Goal: Navigation & Orientation: Find specific page/section

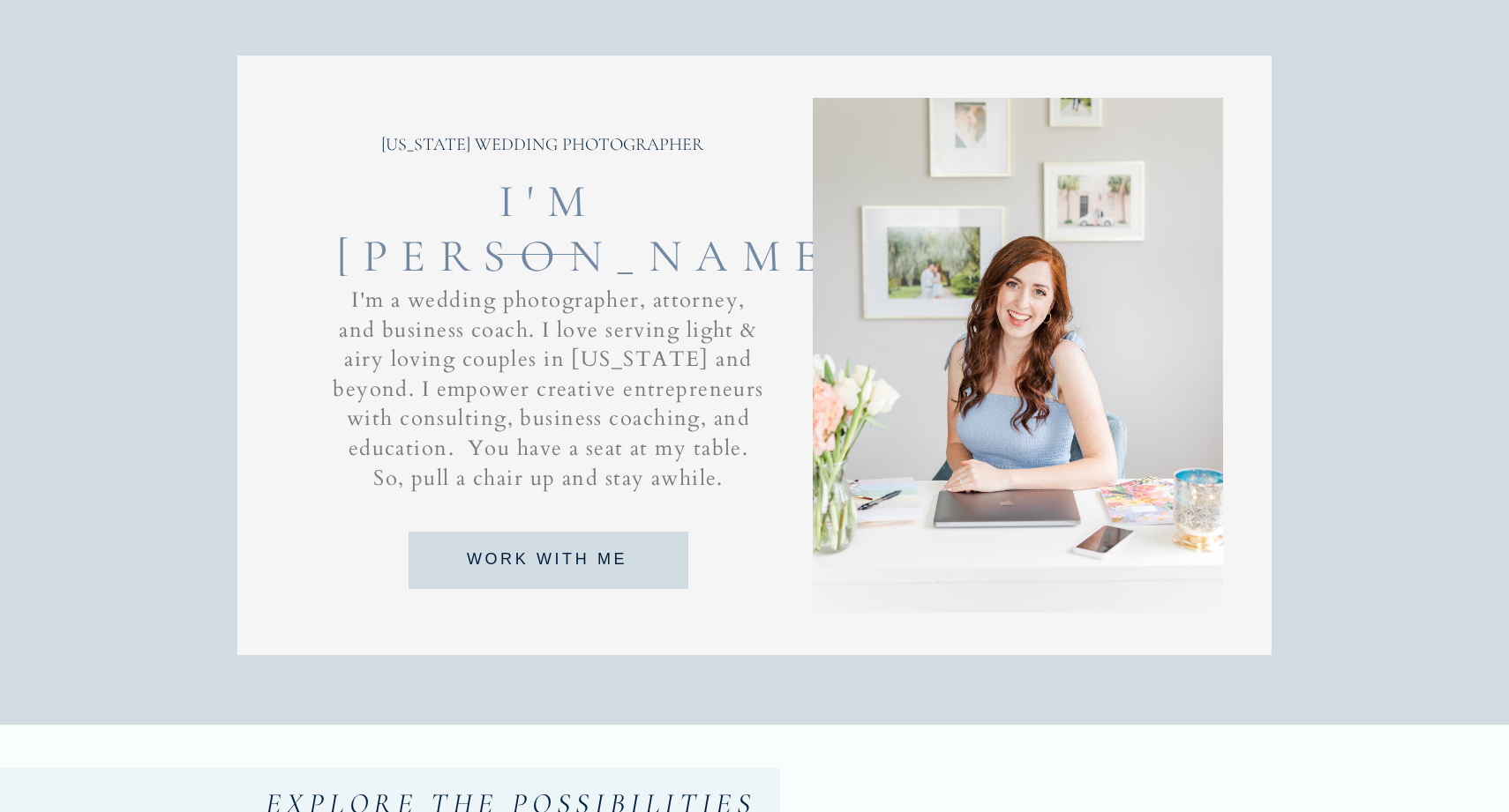
scroll to position [1169, 0]
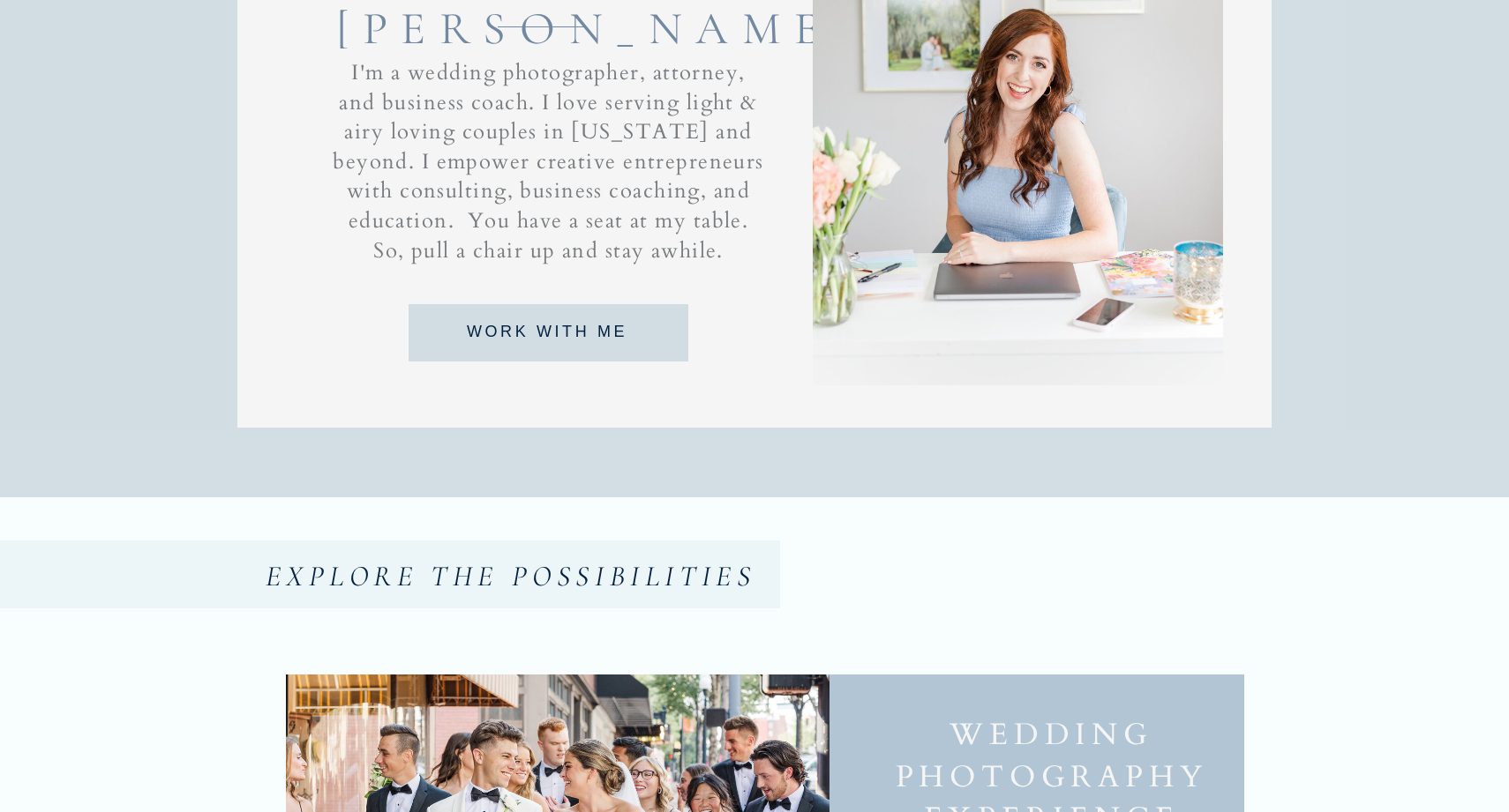
click at [667, 101] on p "I'm a wedding photographer, attorney, and business coach. I love serving light …" at bounding box center [548, 167] width 435 height 218
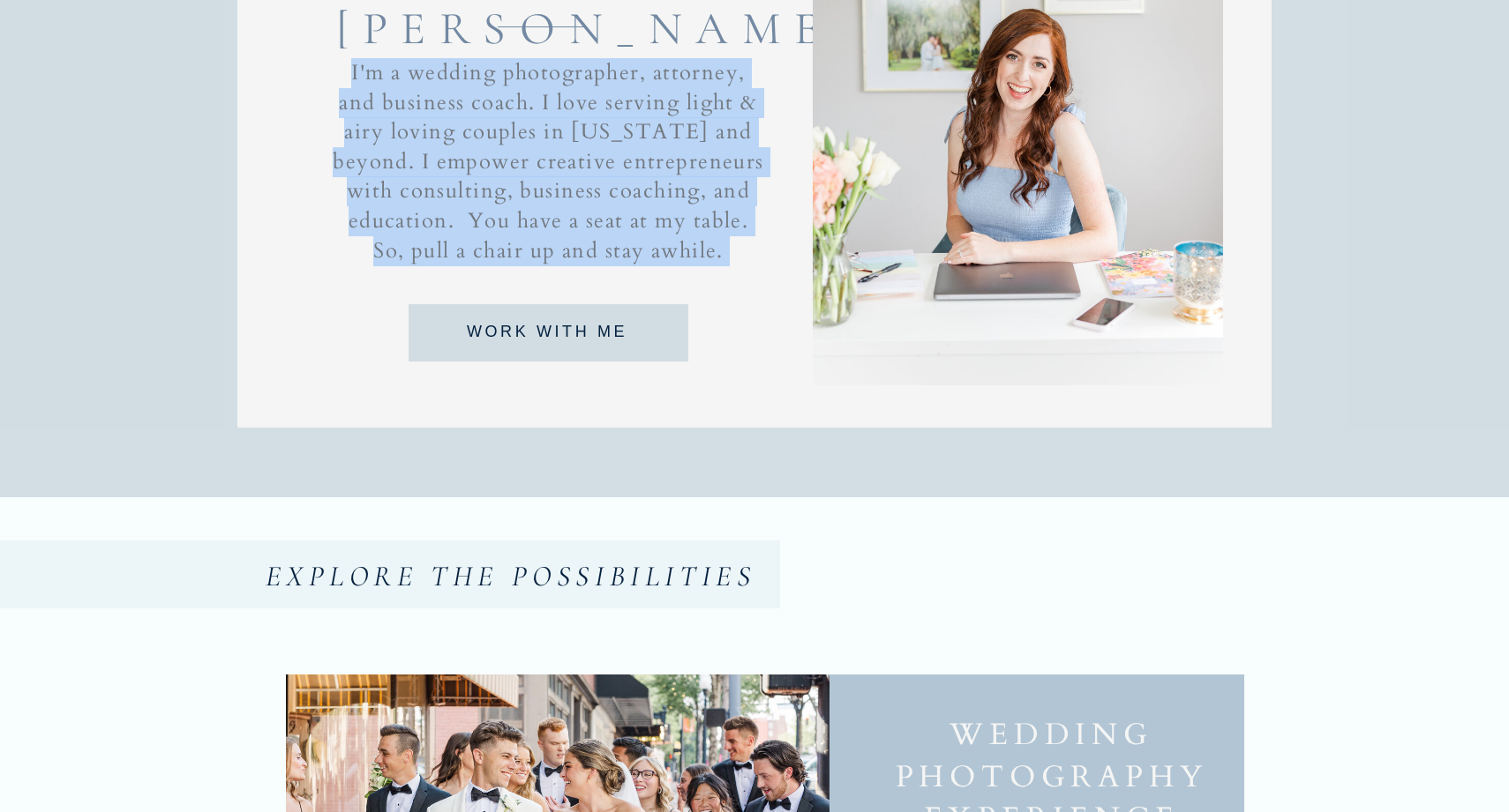
click at [667, 101] on p "I'm a wedding photographer, attorney, and business coach. I love serving light …" at bounding box center [548, 167] width 435 height 218
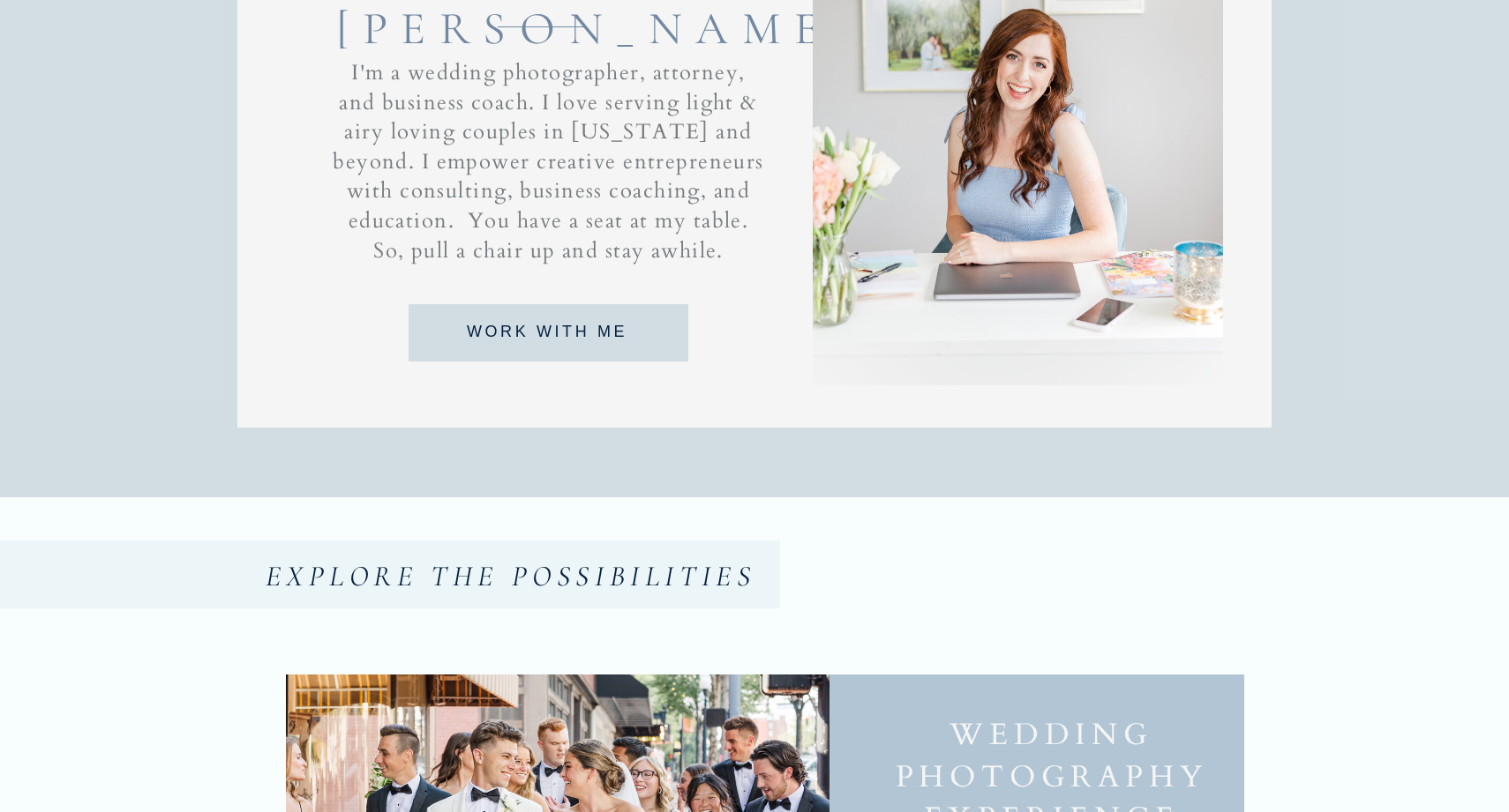
click at [666, 128] on p "I'm a wedding photographer, attorney, and business coach. I love serving light …" at bounding box center [548, 167] width 435 height 218
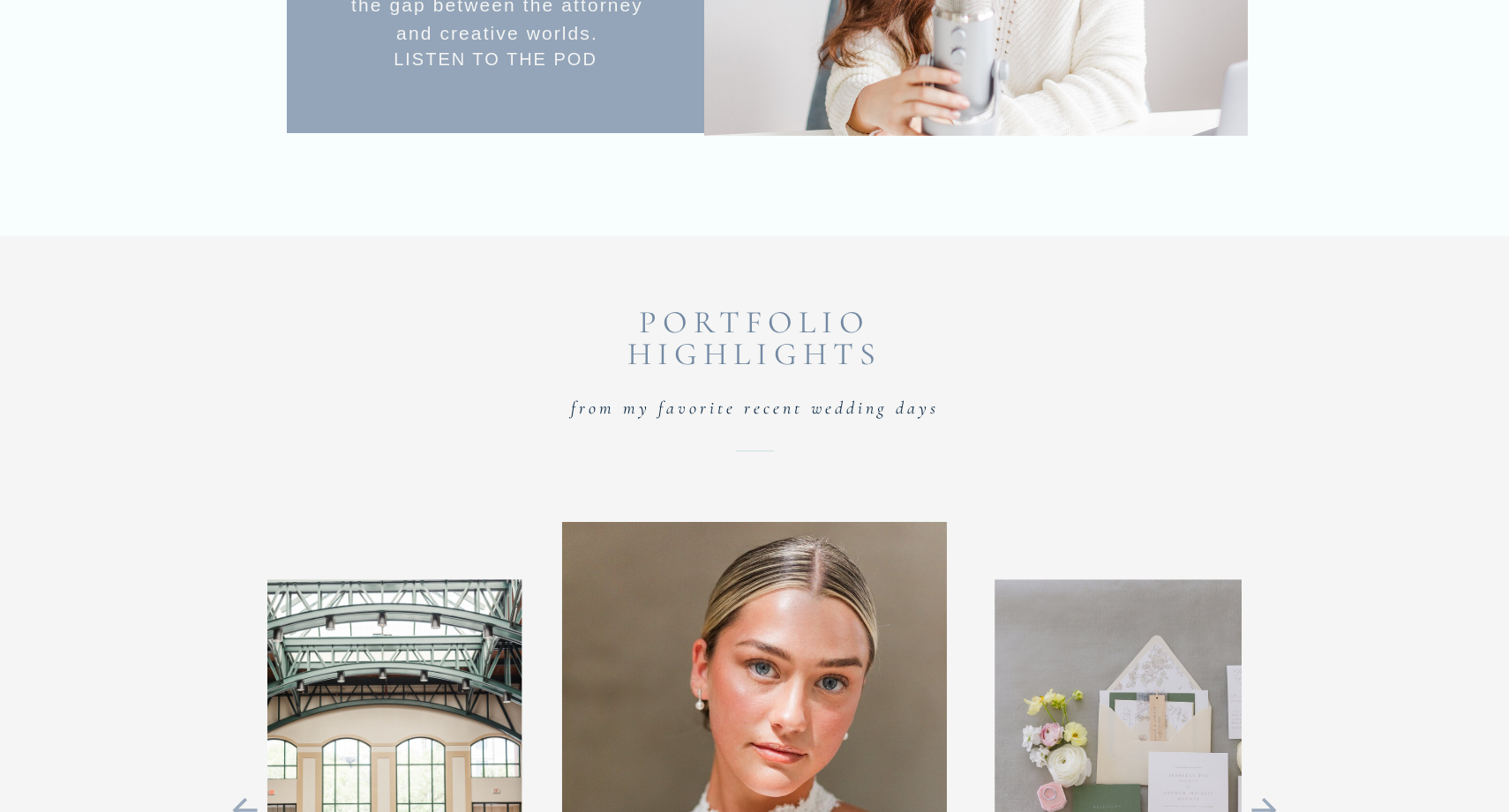
scroll to position [3863, 0]
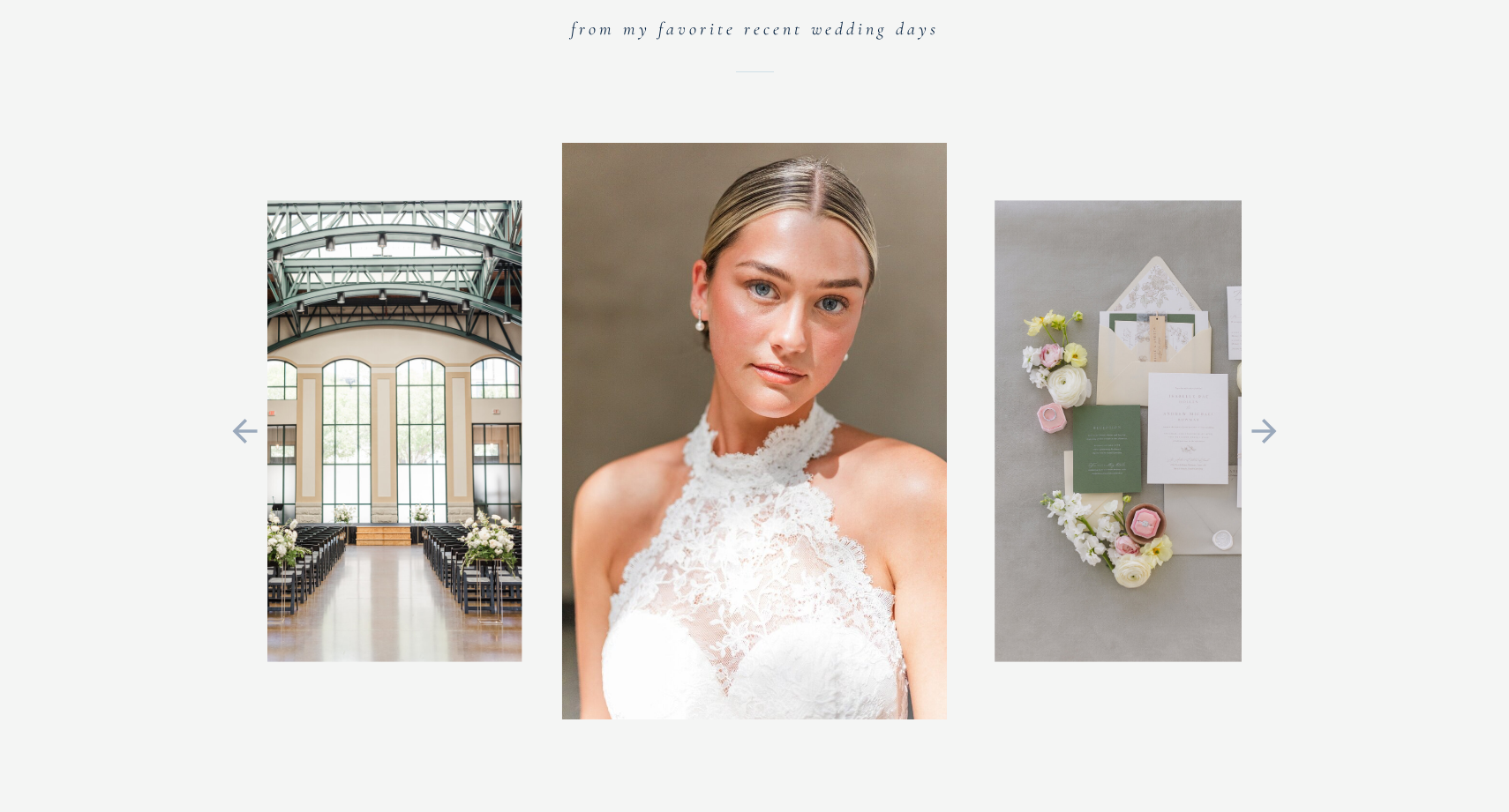
click at [1273, 433] on icon at bounding box center [1263, 430] width 24 height 24
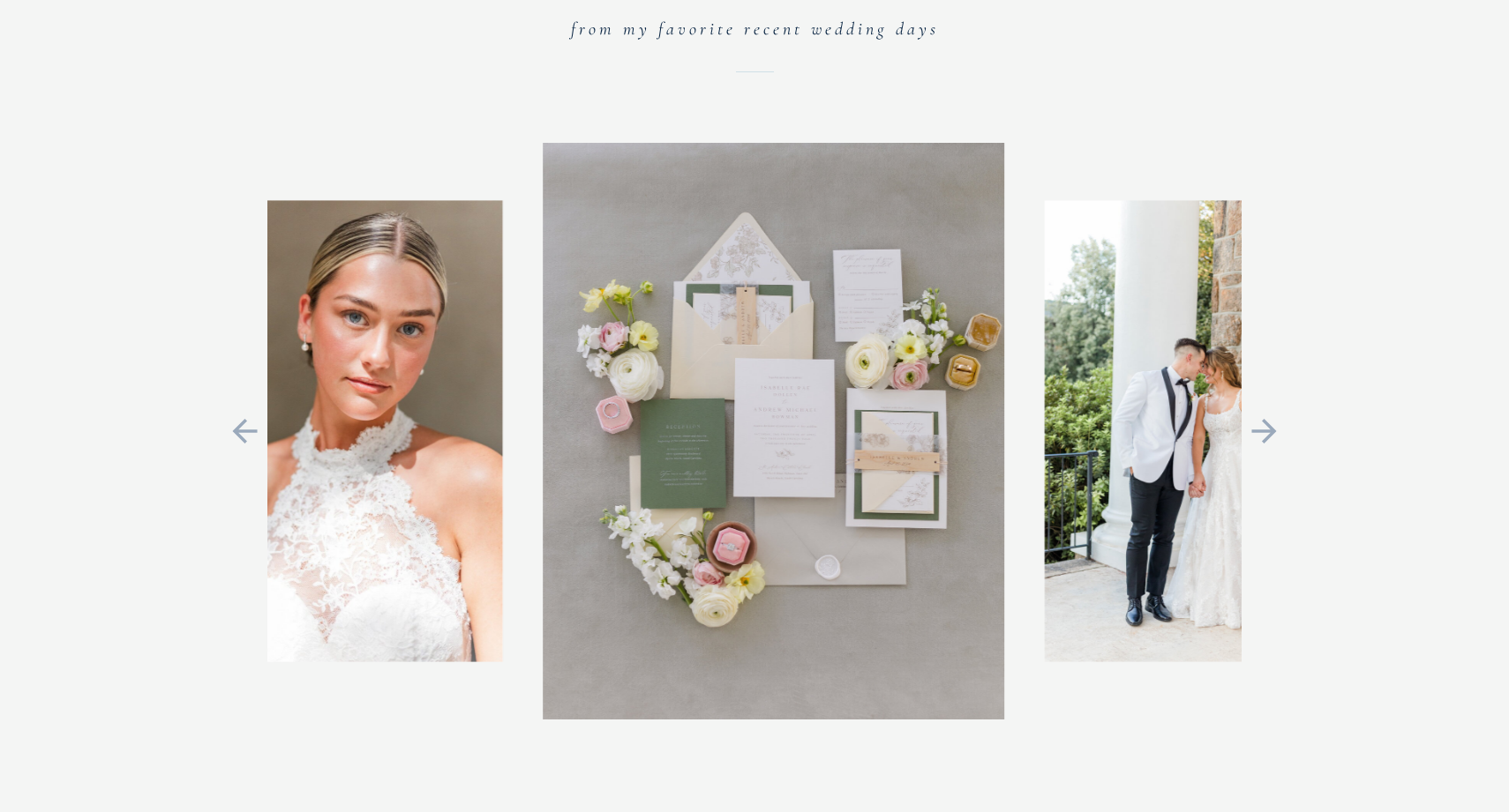
click at [1273, 413] on icon at bounding box center [1264, 430] width 40 height 37
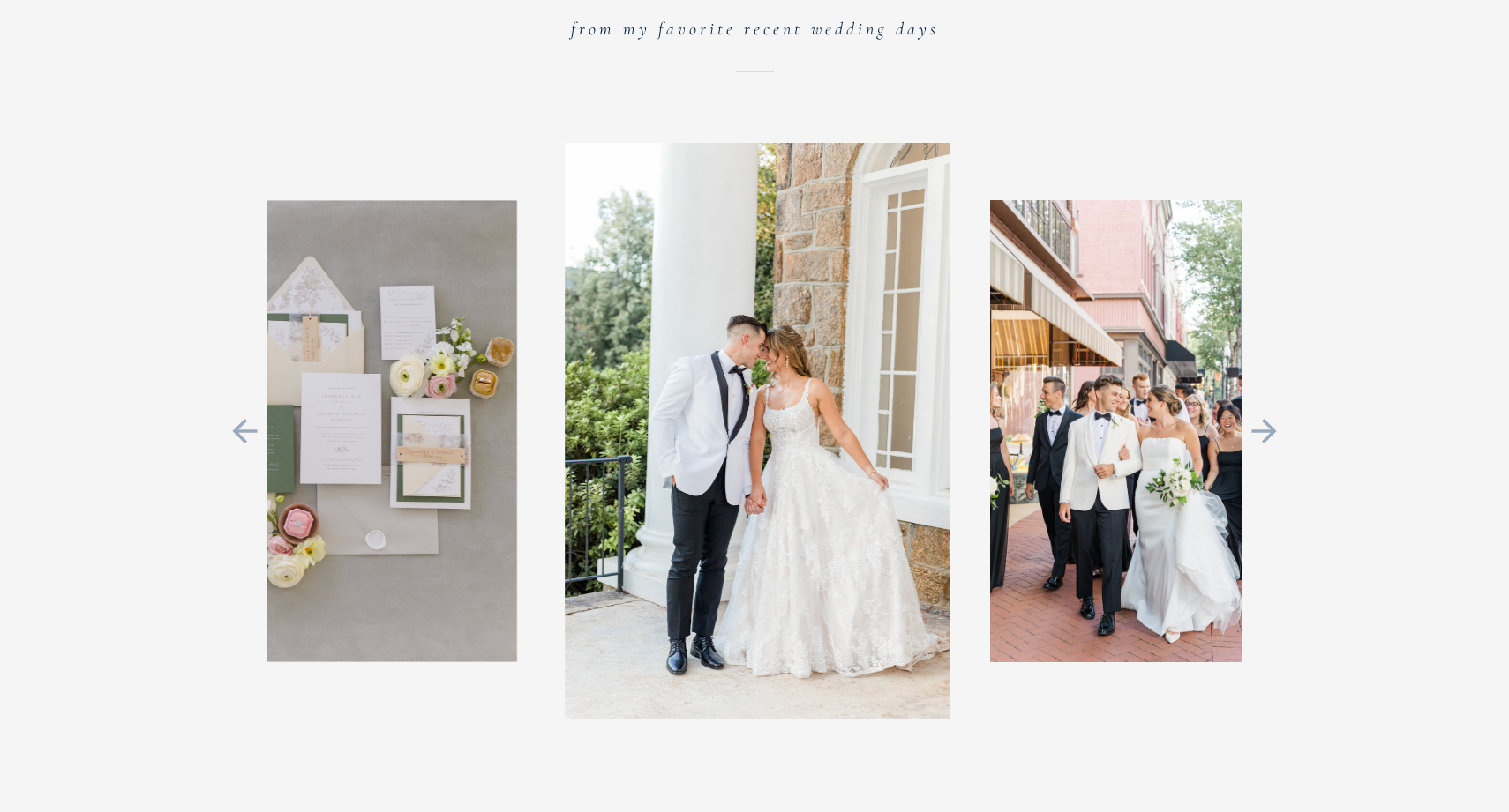
click at [1273, 413] on icon at bounding box center [1264, 430] width 40 height 37
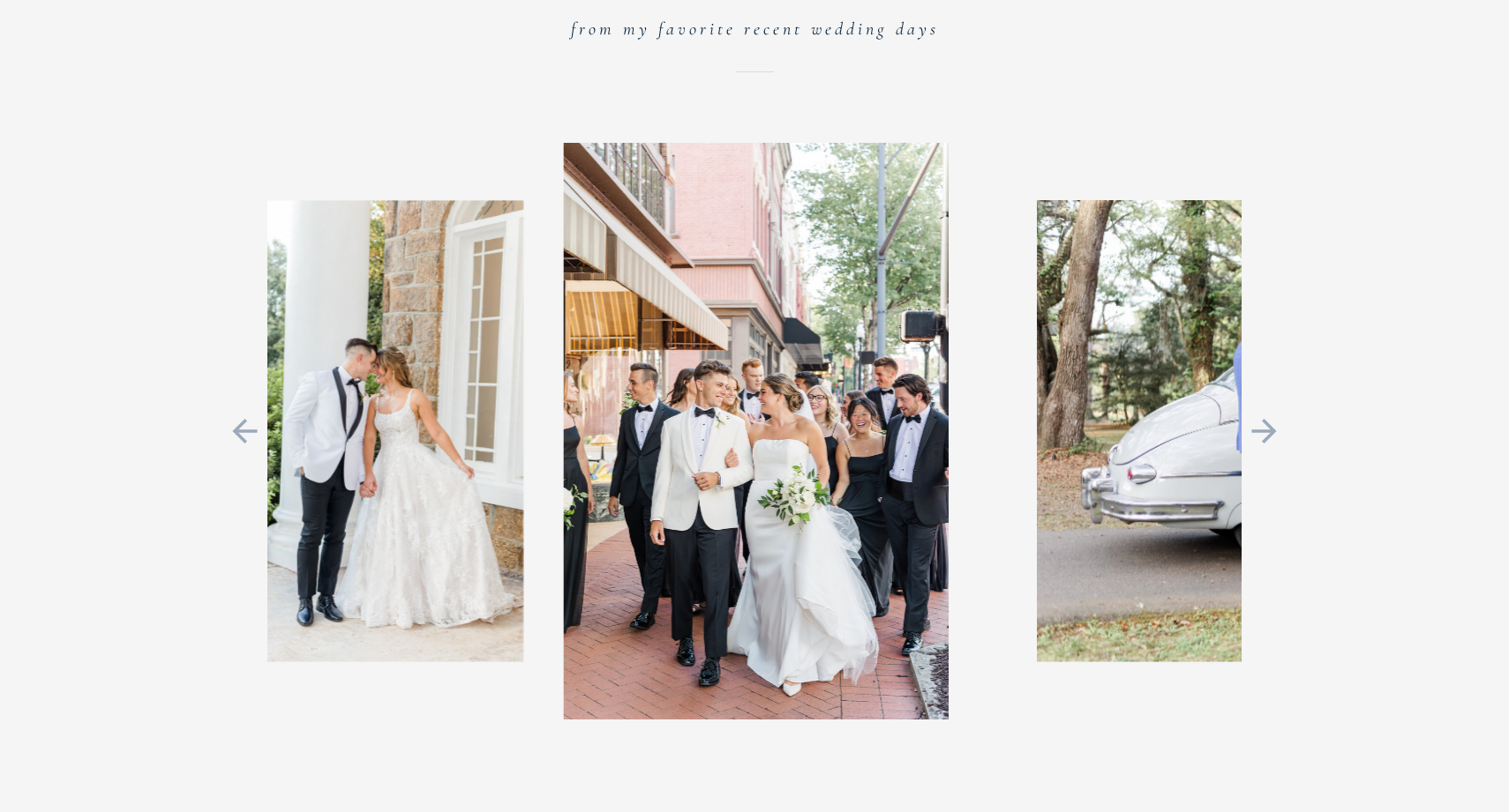
click at [1273, 413] on icon at bounding box center [1264, 430] width 40 height 37
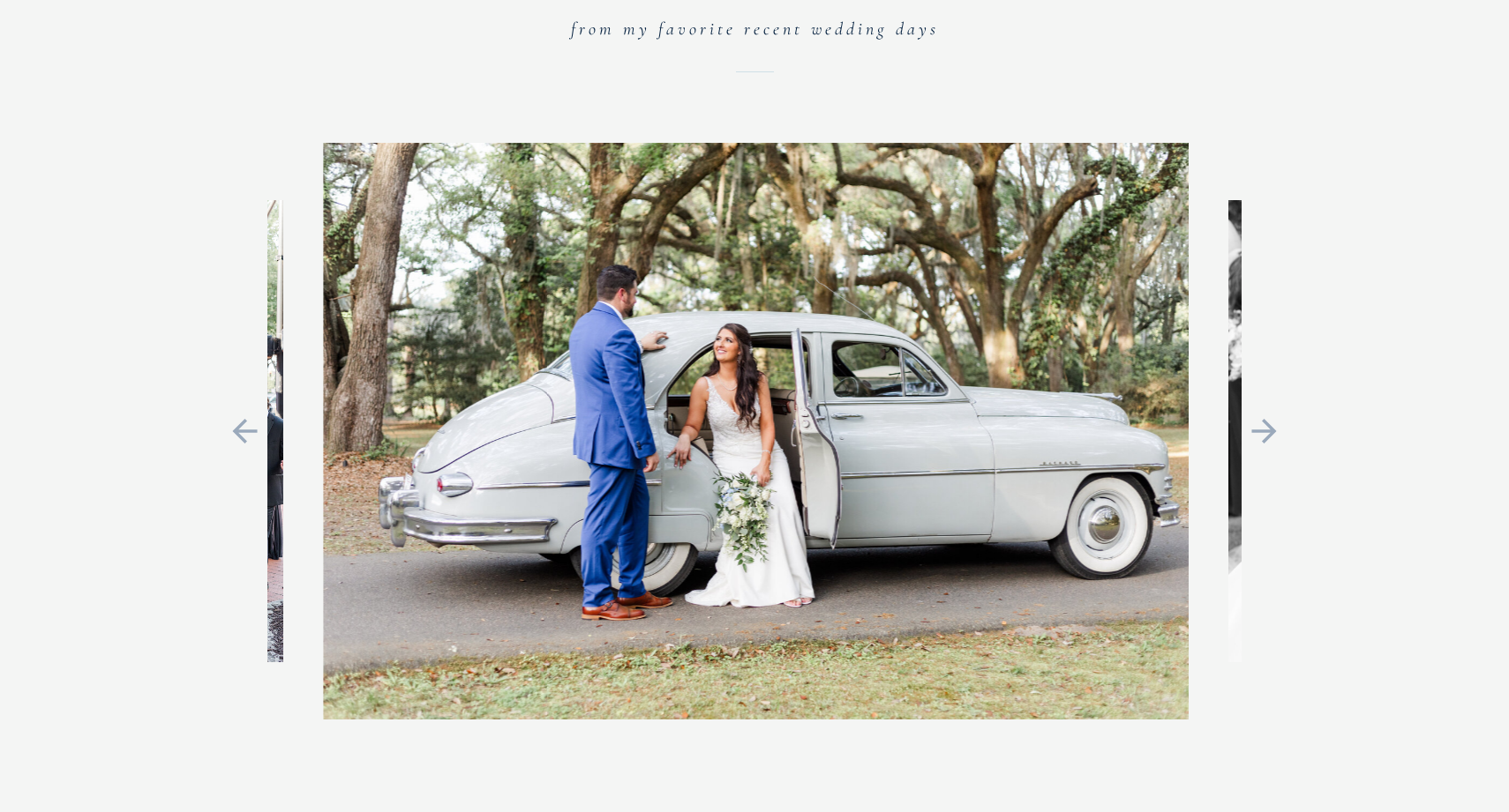
click at [1273, 413] on icon at bounding box center [1264, 430] width 40 height 37
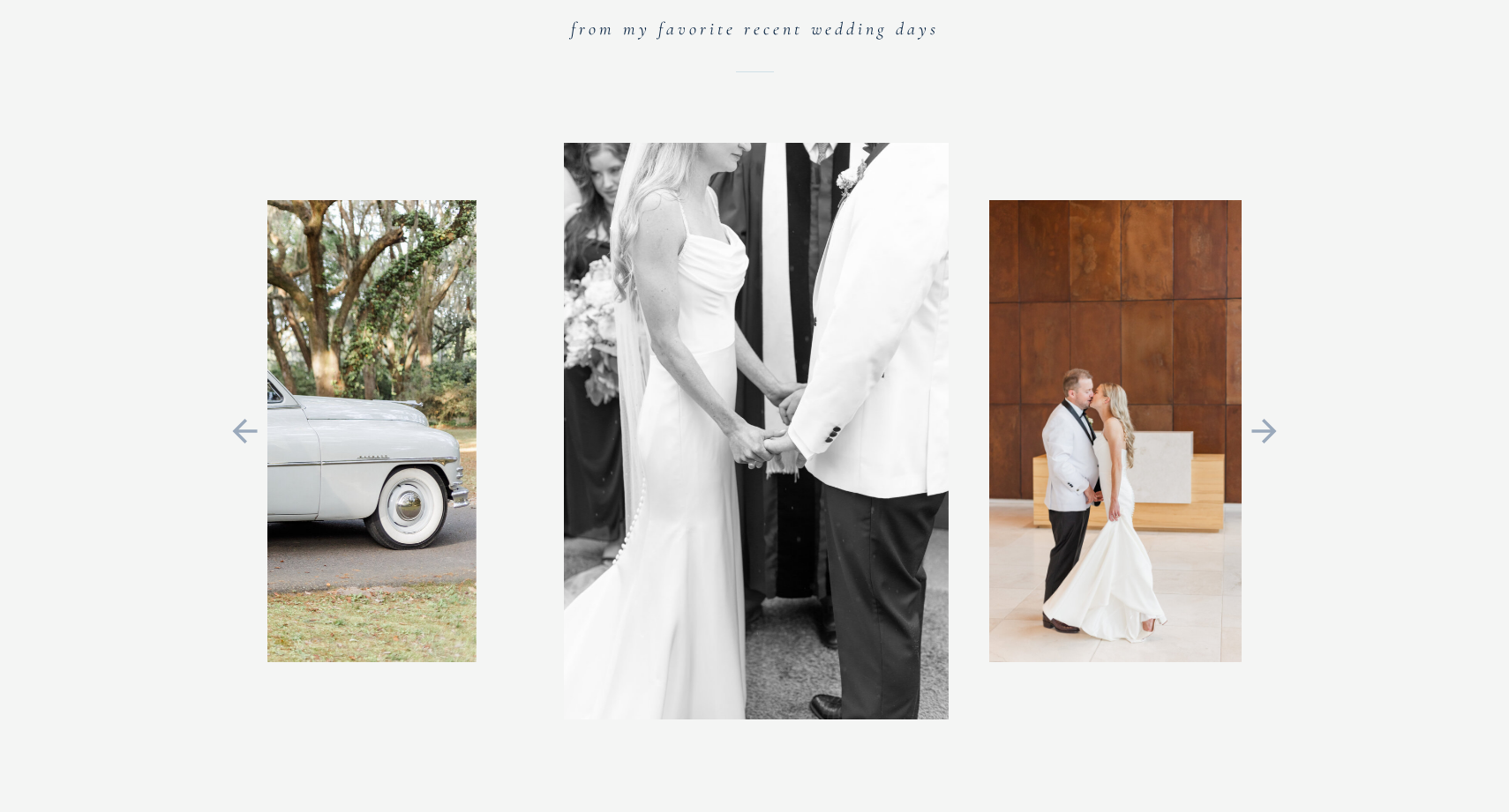
click at [1273, 413] on icon at bounding box center [1264, 430] width 40 height 37
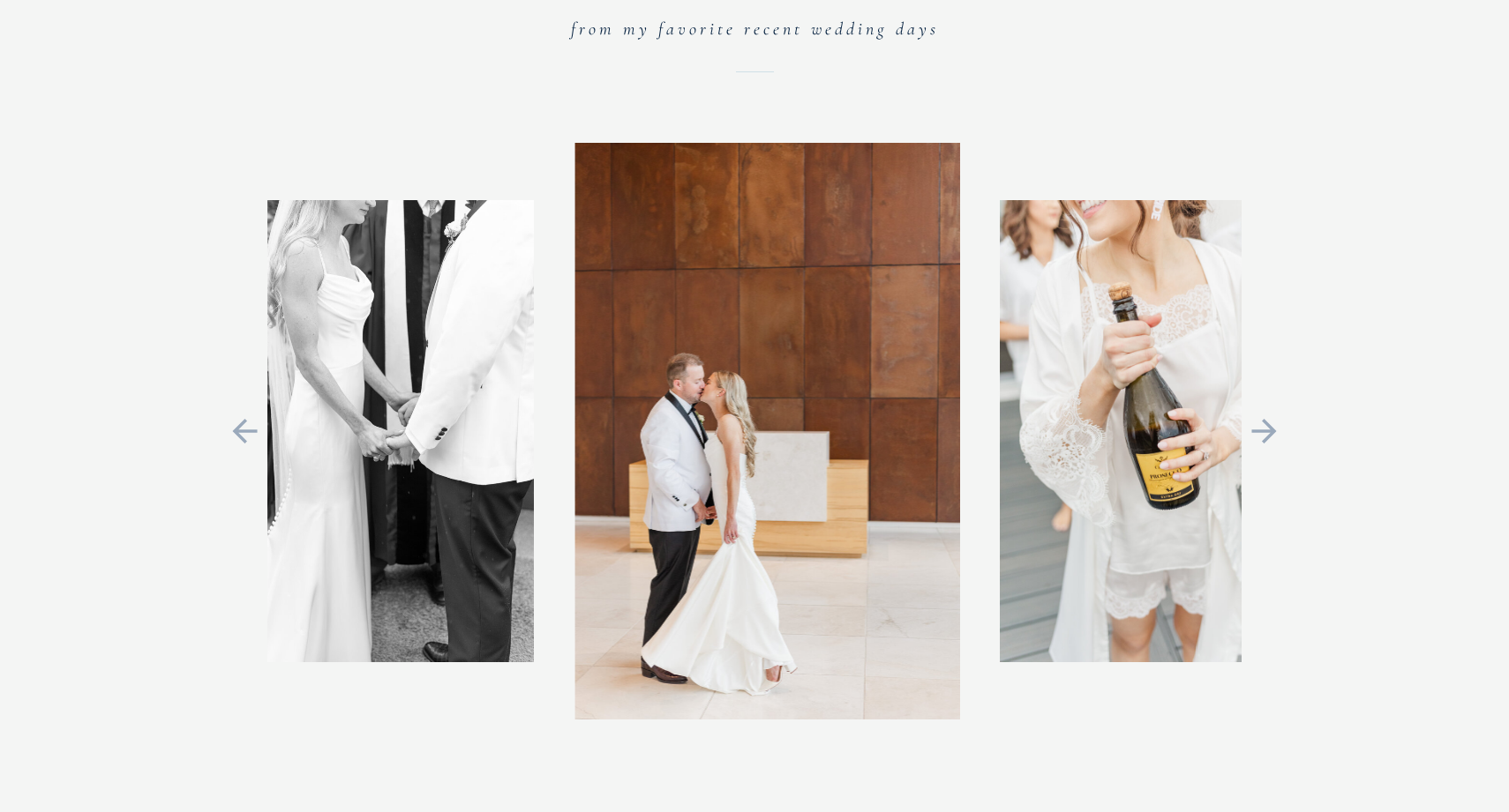
click at [1273, 413] on icon at bounding box center [1264, 430] width 40 height 37
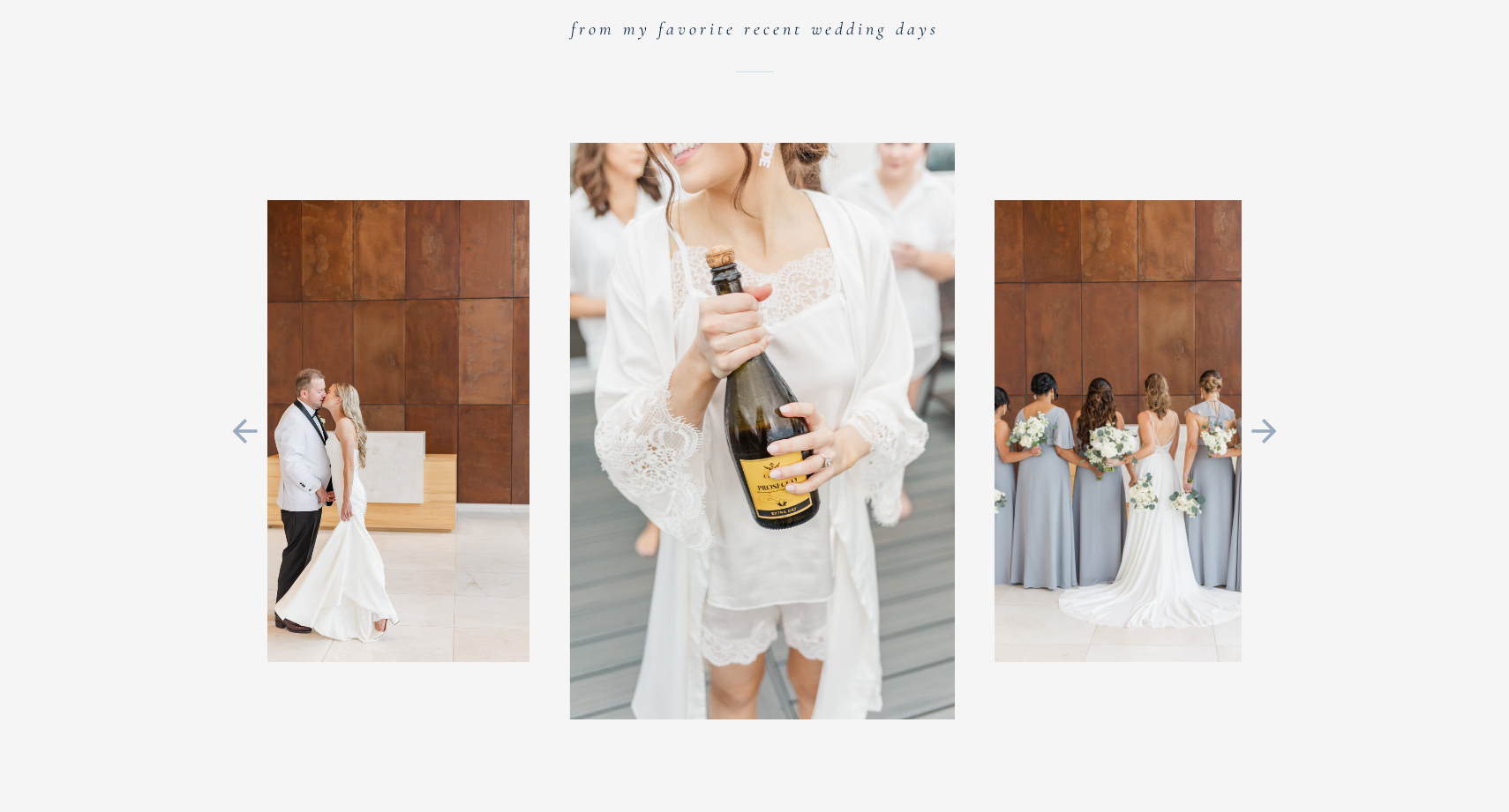
click at [1273, 413] on icon at bounding box center [1264, 430] width 40 height 37
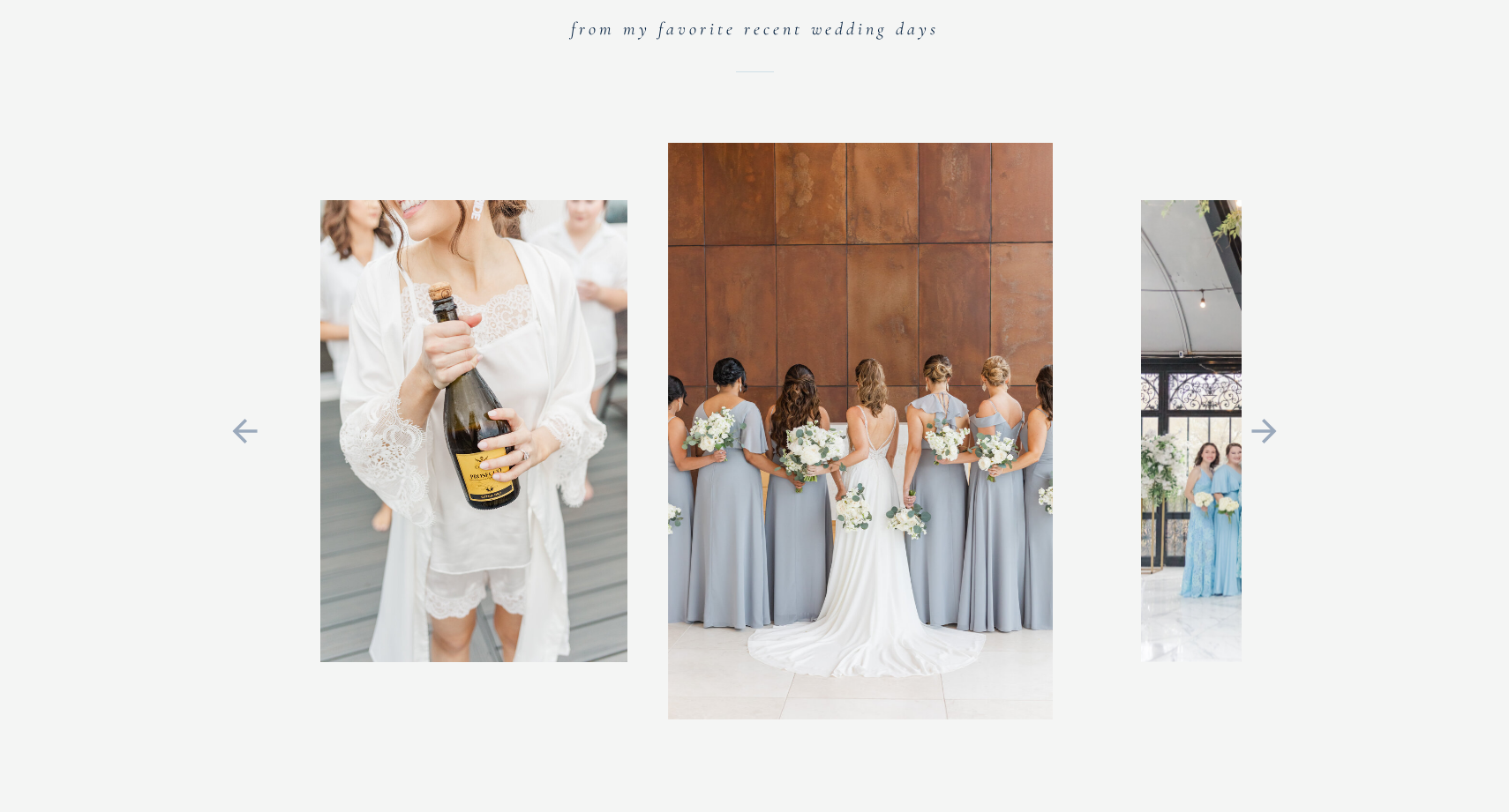
click at [1273, 413] on icon at bounding box center [1264, 430] width 40 height 37
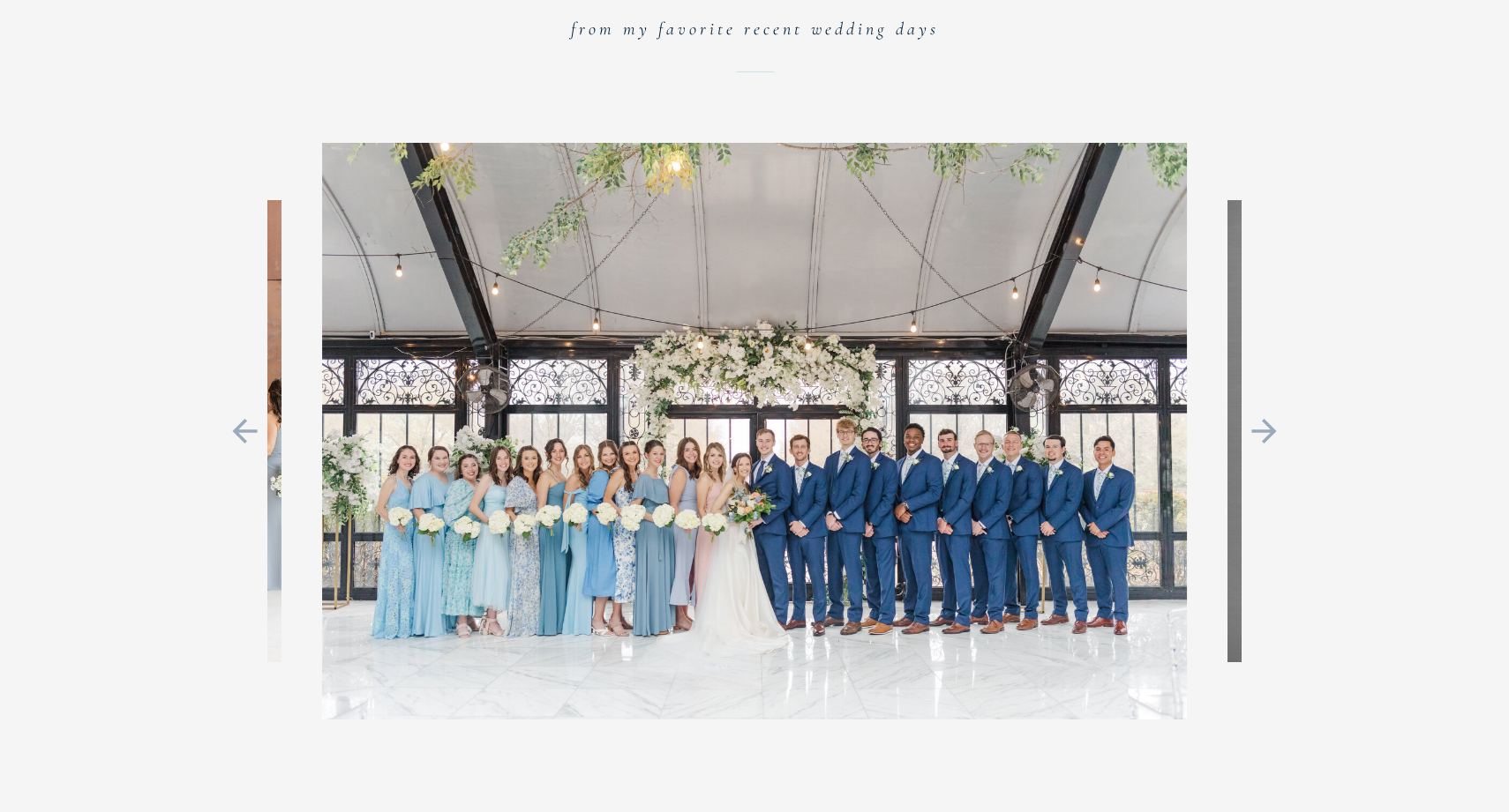
click at [1273, 413] on icon at bounding box center [1264, 430] width 40 height 37
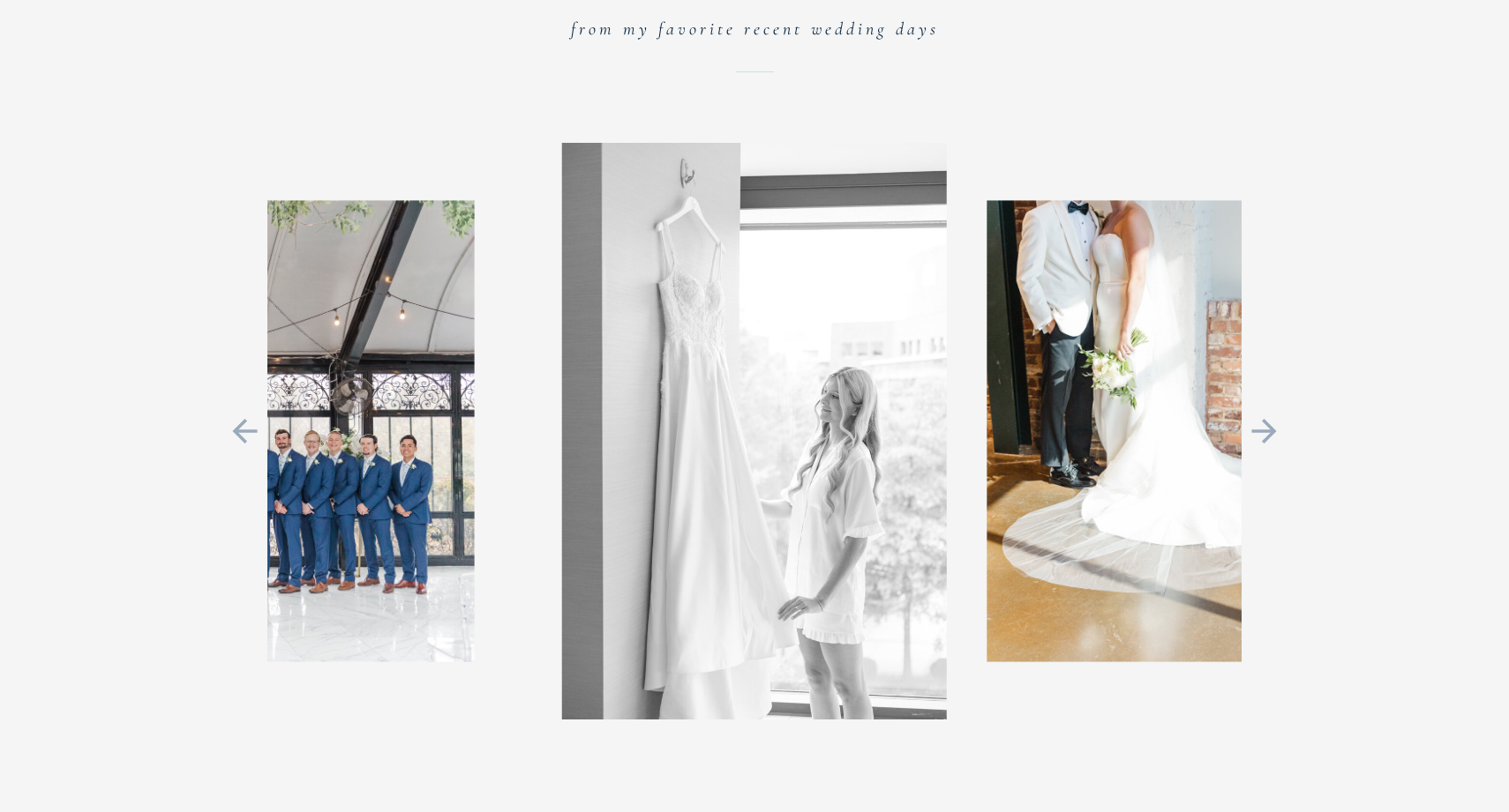
click at [229, 437] on icon at bounding box center [244, 430] width 40 height 37
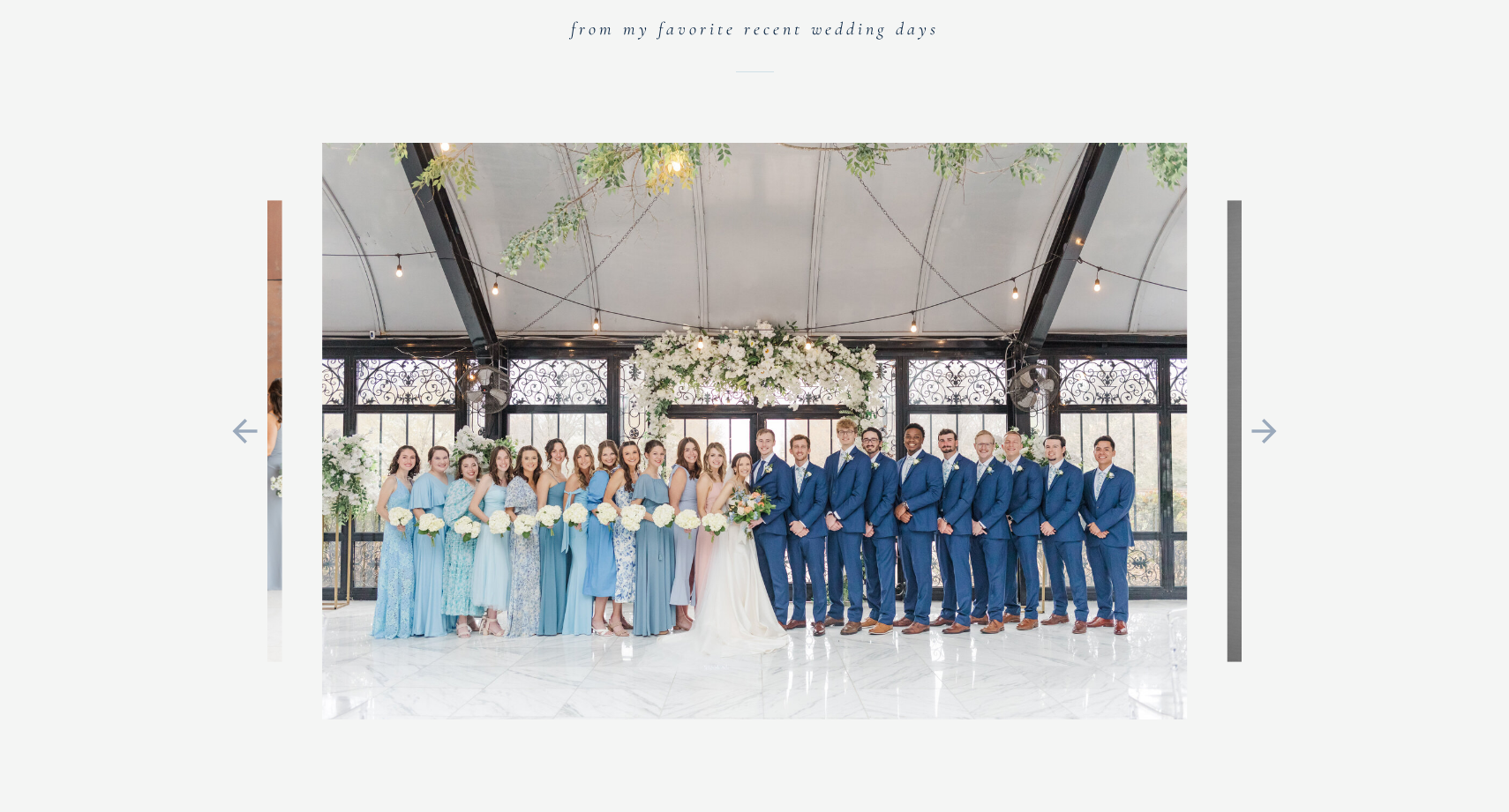
click at [1277, 432] on icon at bounding box center [1264, 430] width 40 height 37
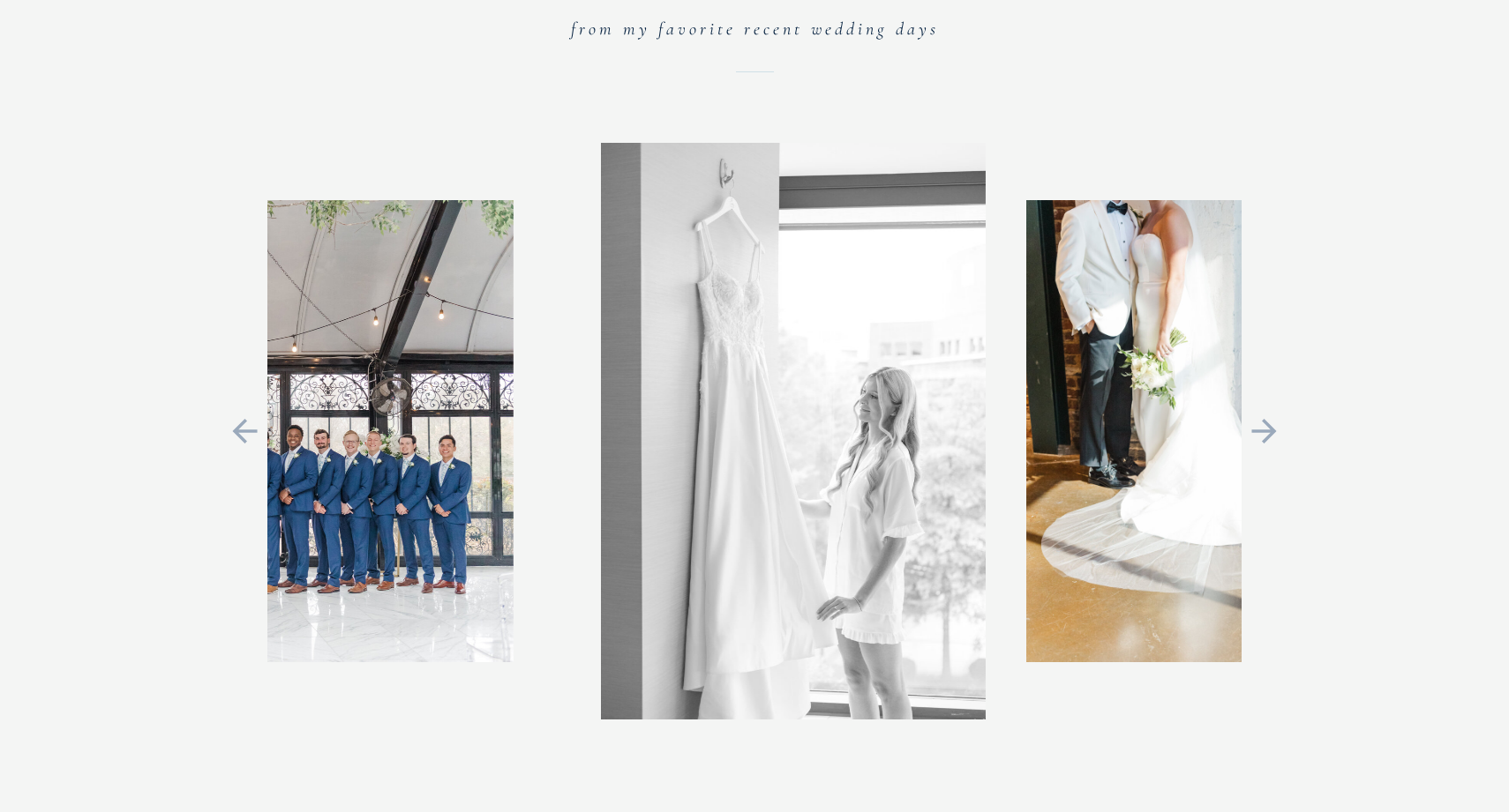
click at [1277, 432] on icon at bounding box center [1264, 430] width 40 height 37
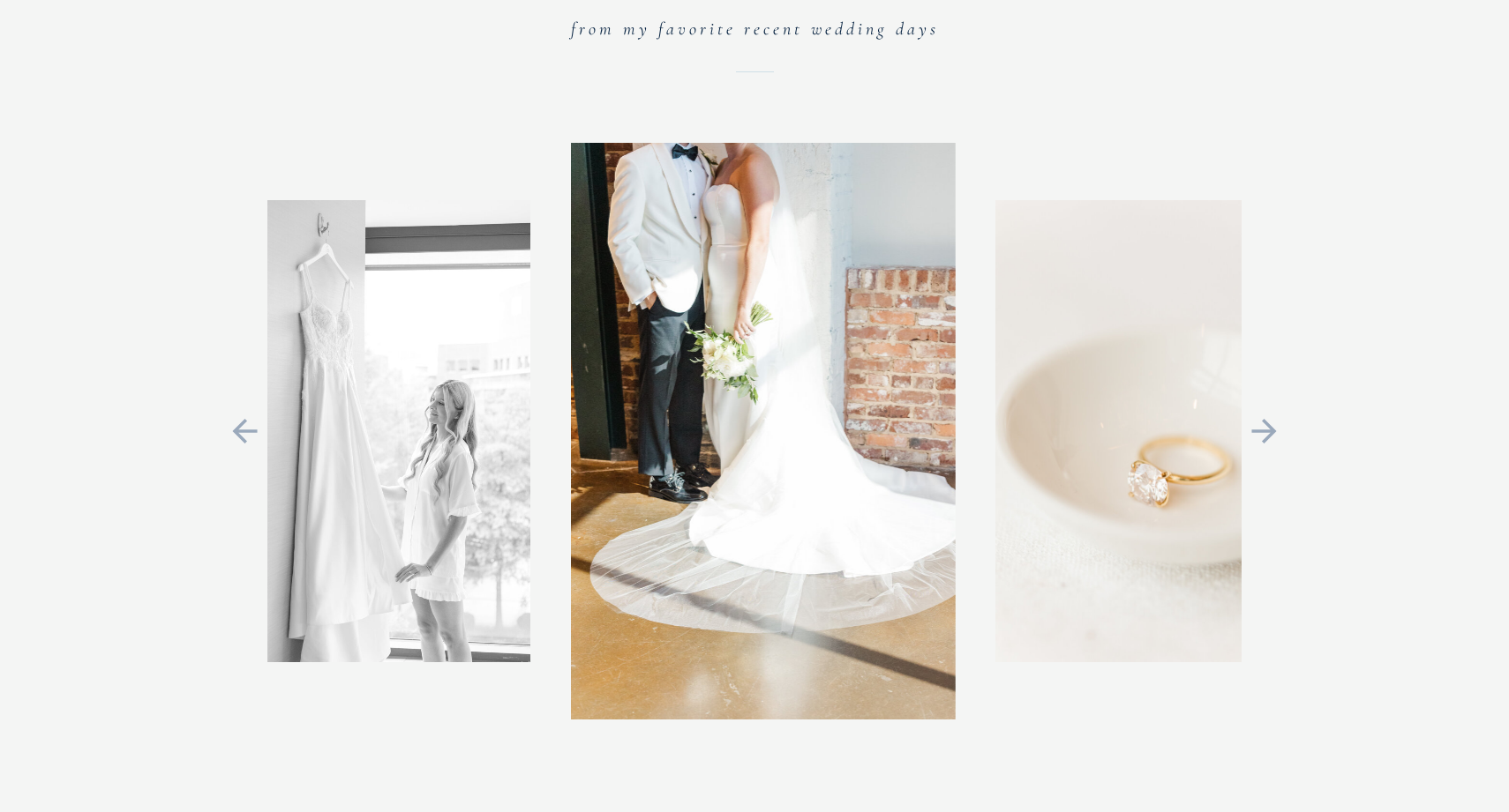
click at [1277, 432] on icon at bounding box center [1264, 430] width 40 height 37
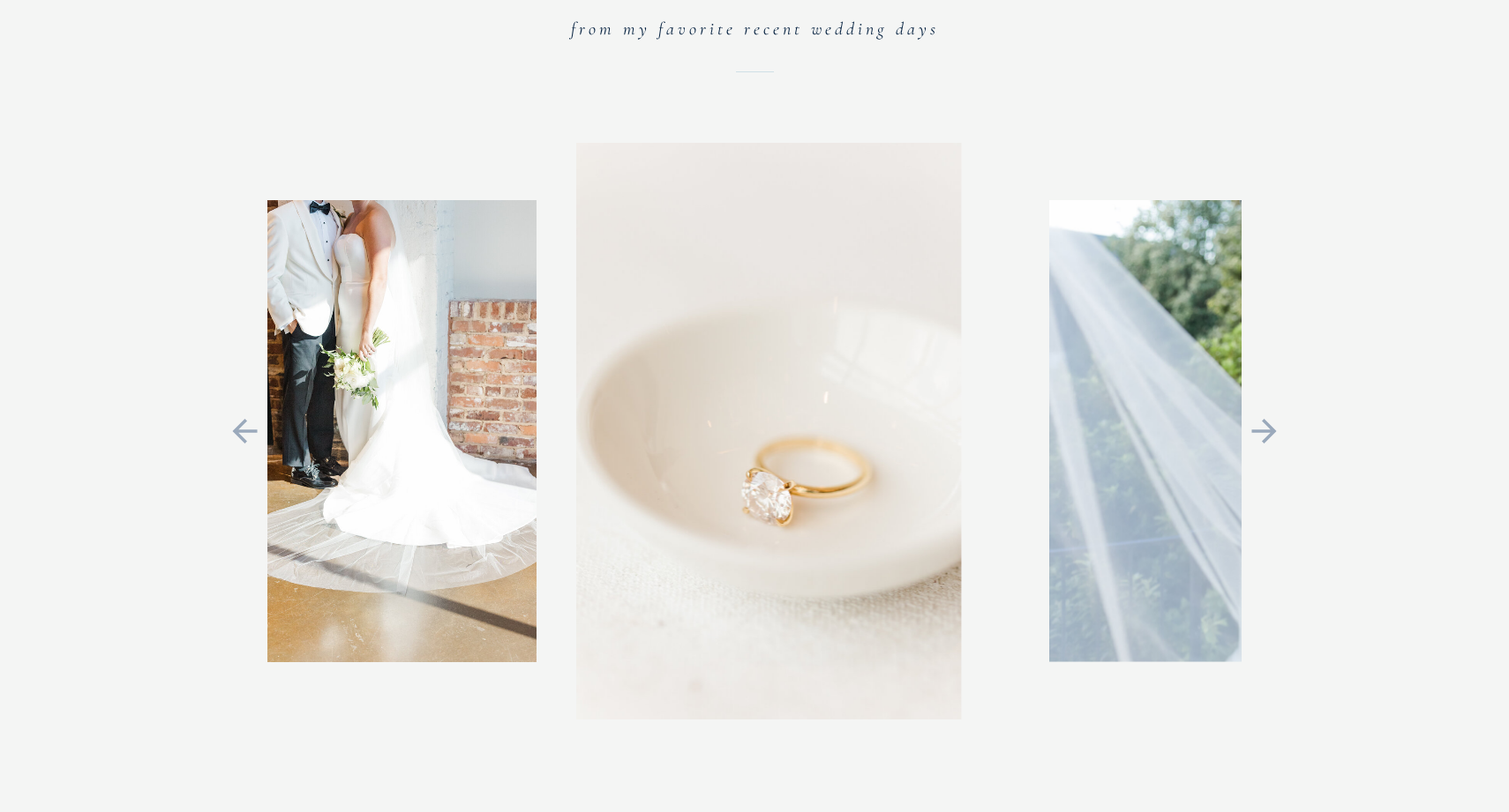
click at [1277, 432] on icon at bounding box center [1264, 430] width 40 height 37
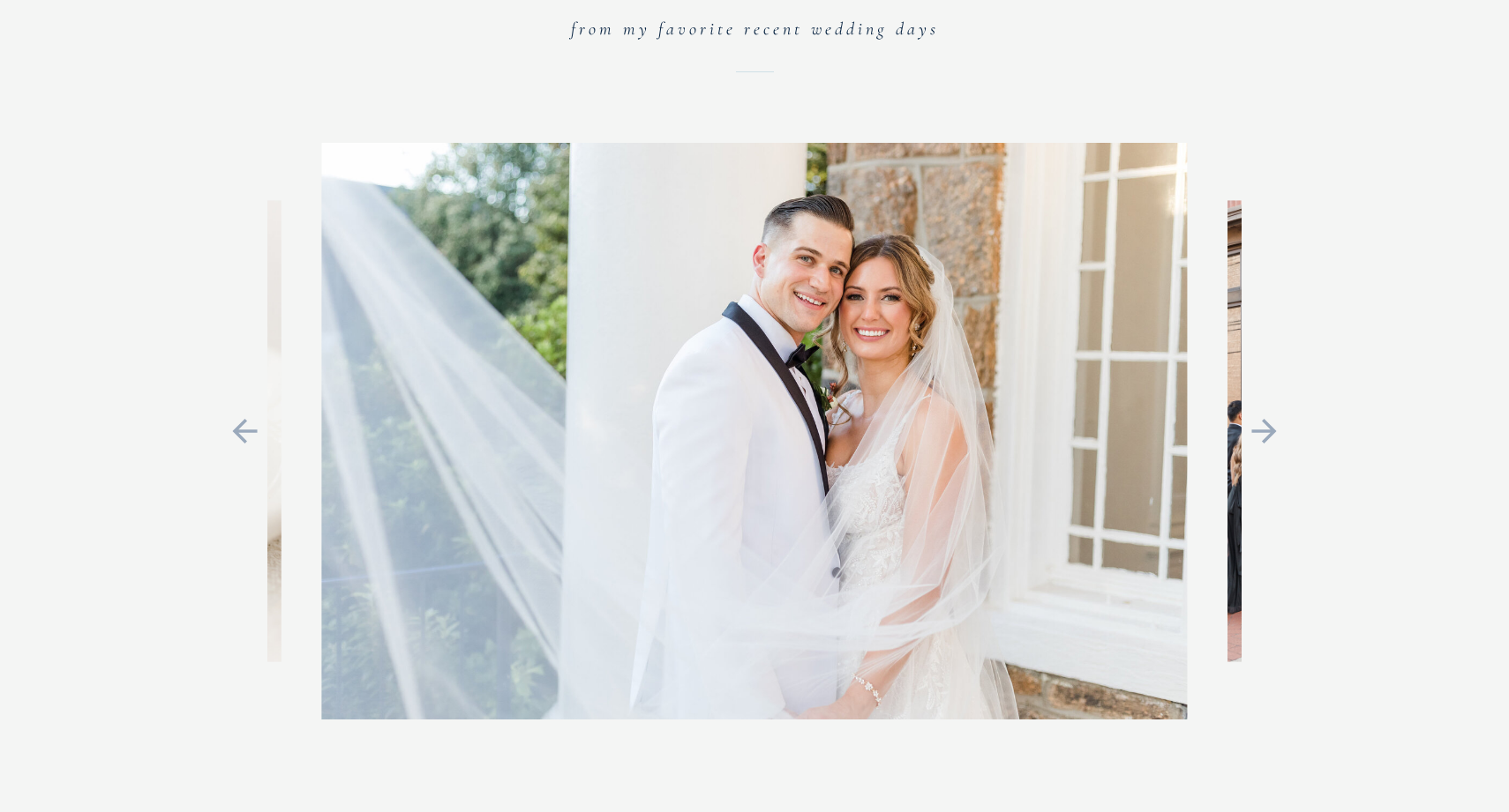
click at [1277, 432] on icon at bounding box center [1264, 430] width 40 height 37
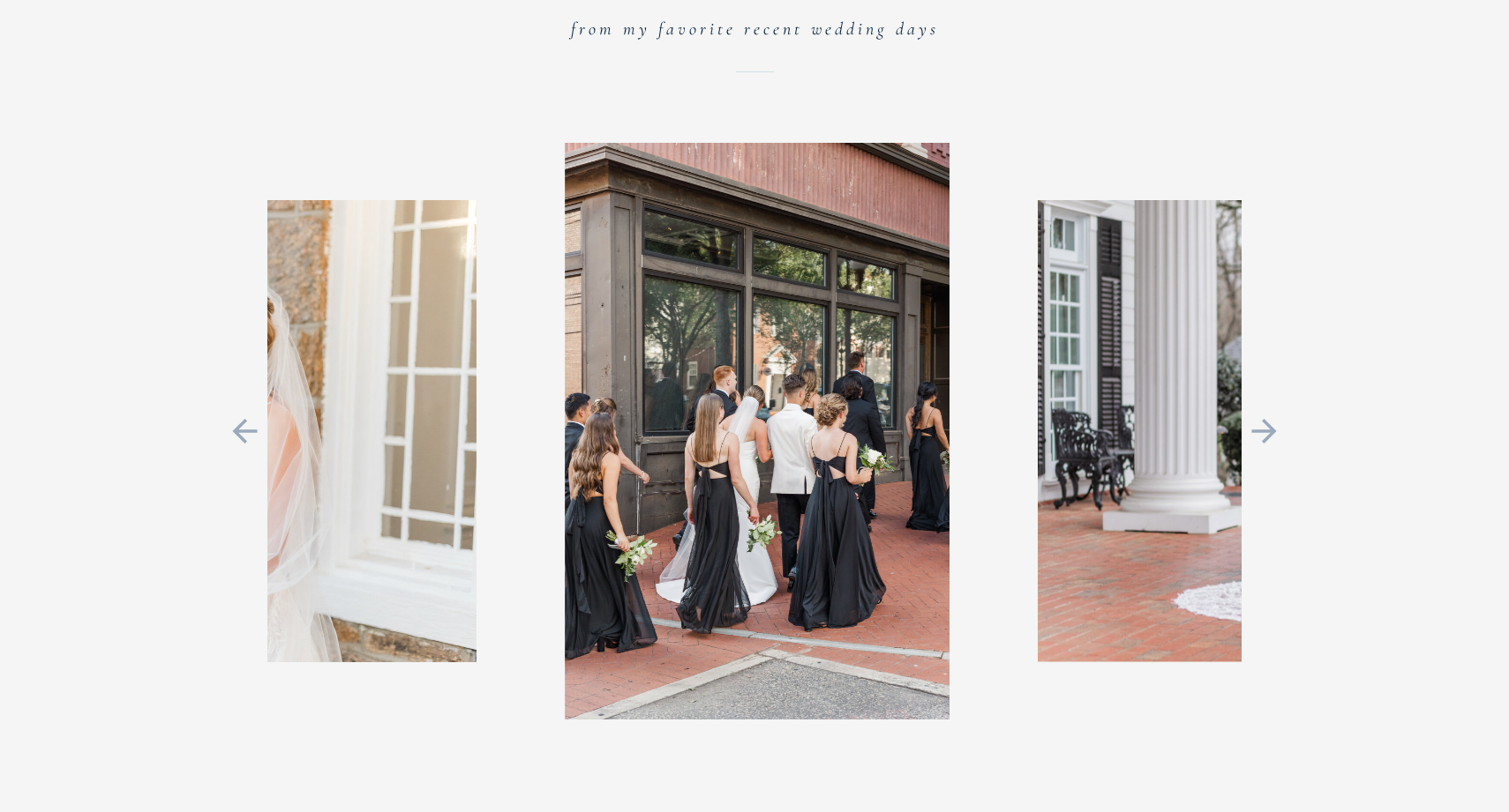
click at [1277, 432] on icon at bounding box center [1264, 430] width 40 height 37
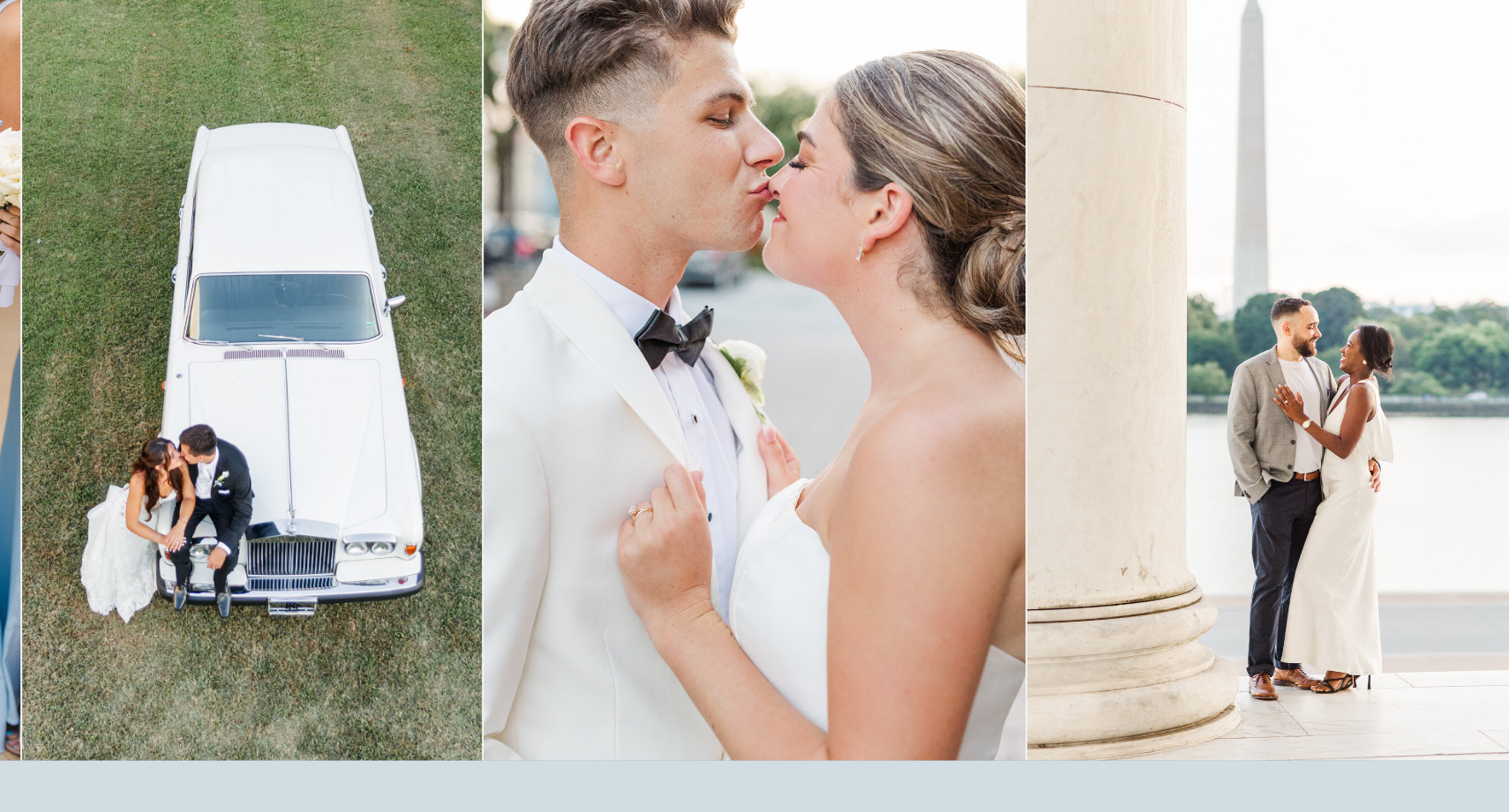
scroll to position [0, 0]
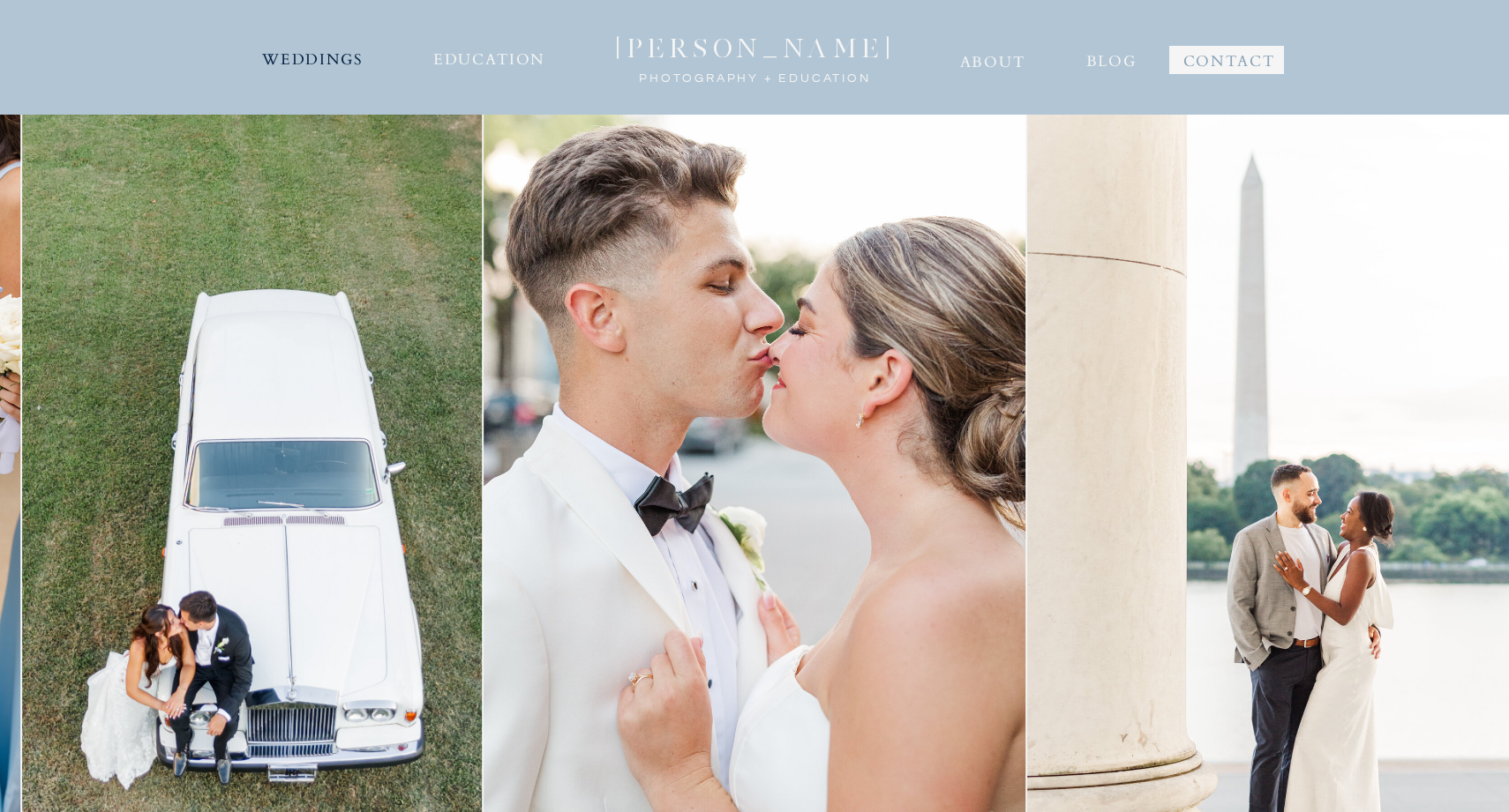
click at [315, 55] on nav "WEDDINGS" at bounding box center [313, 57] width 107 height 28
